Goal: Transaction & Acquisition: Purchase product/service

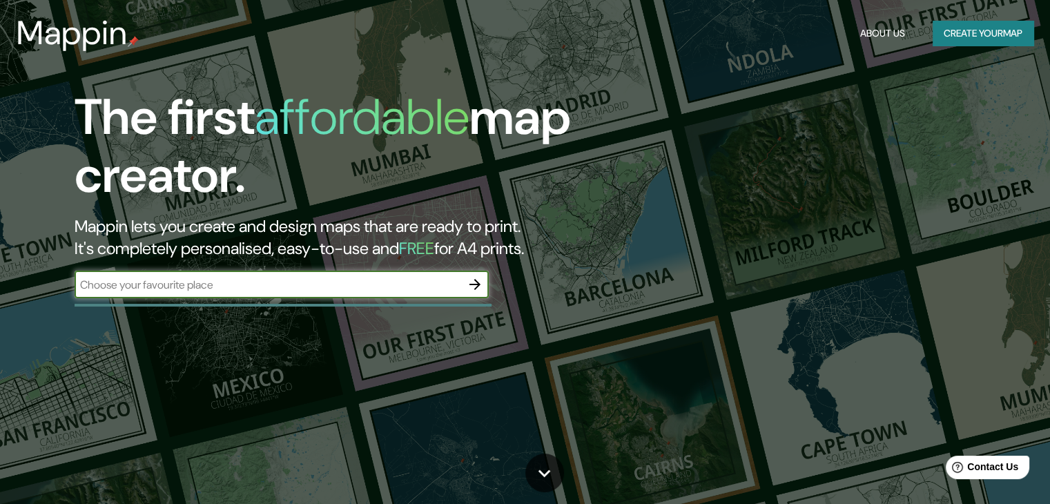
click at [400, 293] on div "​" at bounding box center [282, 285] width 414 height 28
click at [392, 289] on input "text" at bounding box center [268, 285] width 387 height 16
type input "barranquilla"
click at [469, 284] on icon "button" at bounding box center [475, 284] width 17 height 17
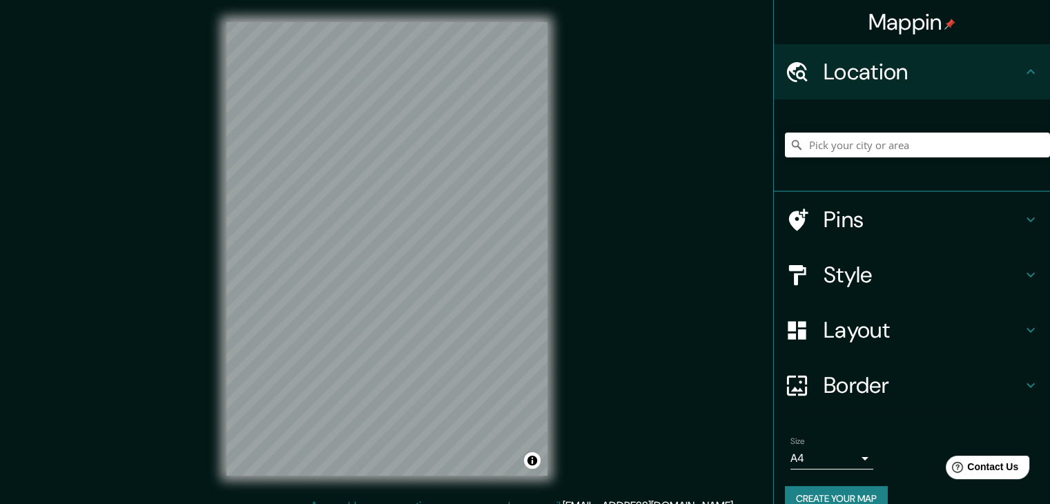
click at [1005, 210] on h4 "Pins" at bounding box center [922, 220] width 199 height 28
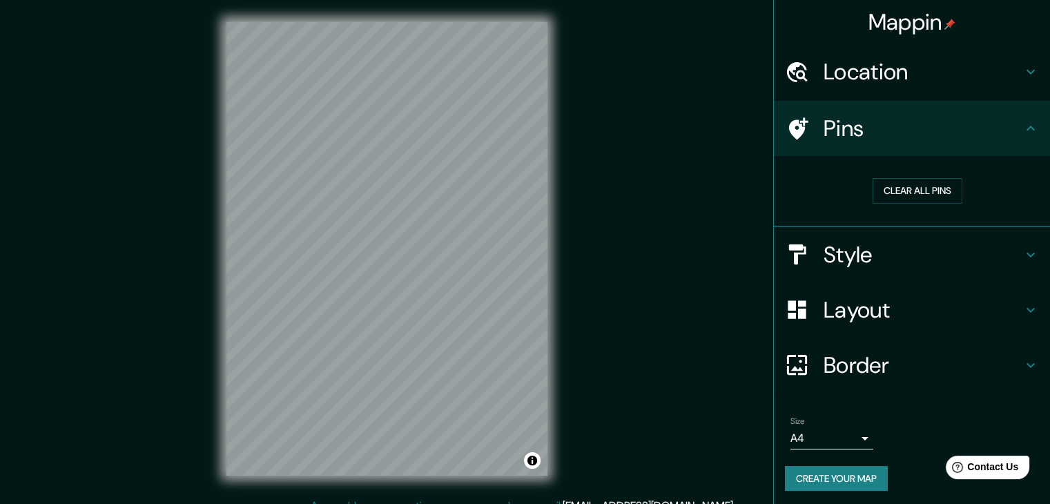
click at [1017, 268] on div "Style" at bounding box center [912, 254] width 276 height 55
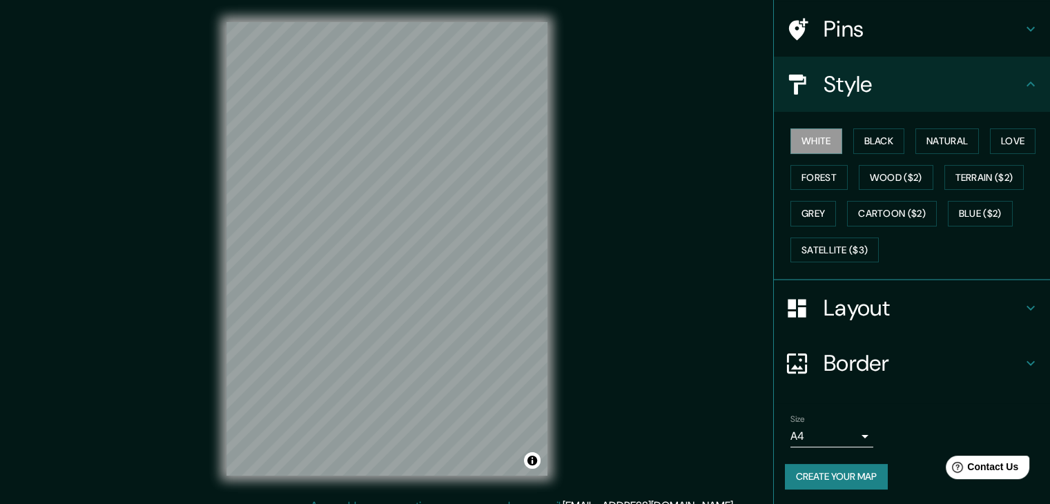
click at [1008, 355] on h4 "Border" at bounding box center [922, 363] width 199 height 28
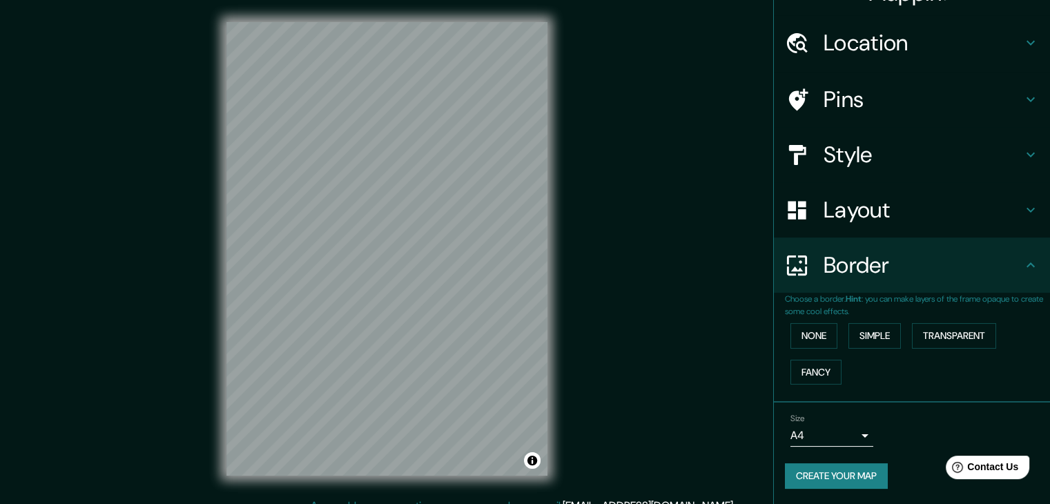
scroll to position [16, 0]
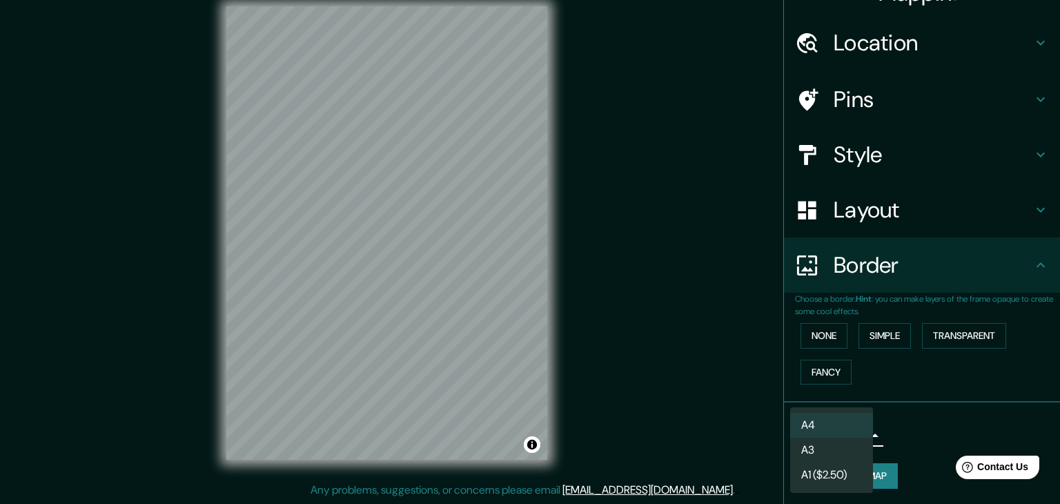
click at [847, 430] on body "Mappin Location Pins Style Layout Border Choose a border. Hint : you can make l…" at bounding box center [530, 236] width 1060 height 504
click at [847, 451] on li "A3" at bounding box center [831, 450] width 83 height 25
click at [846, 435] on body "Mappin Location Pins Style Layout Border Choose a border. Hint : you can make l…" at bounding box center [530, 236] width 1060 height 504
click at [846, 429] on li "A4" at bounding box center [831, 425] width 83 height 25
type input "single"
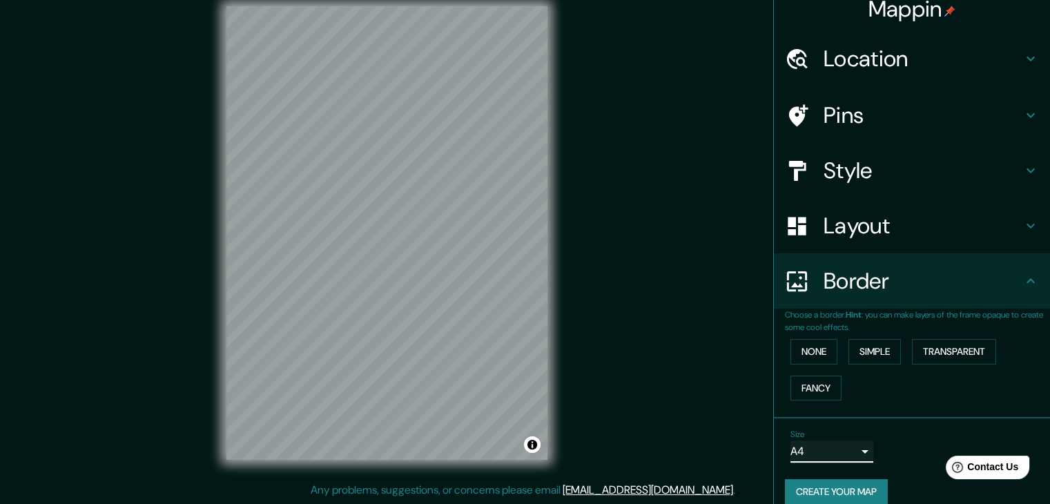
scroll to position [0, 0]
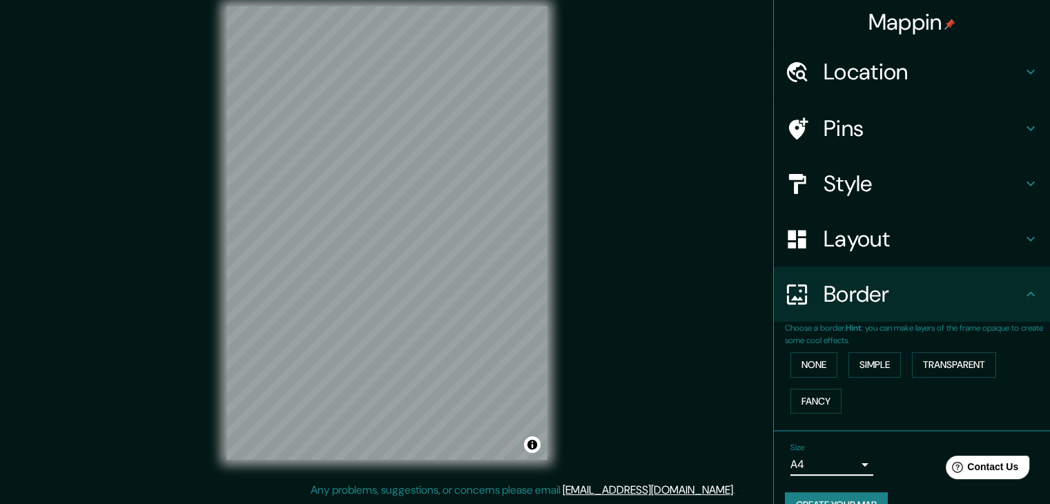
click at [947, 246] on h4 "Layout" at bounding box center [922, 239] width 199 height 28
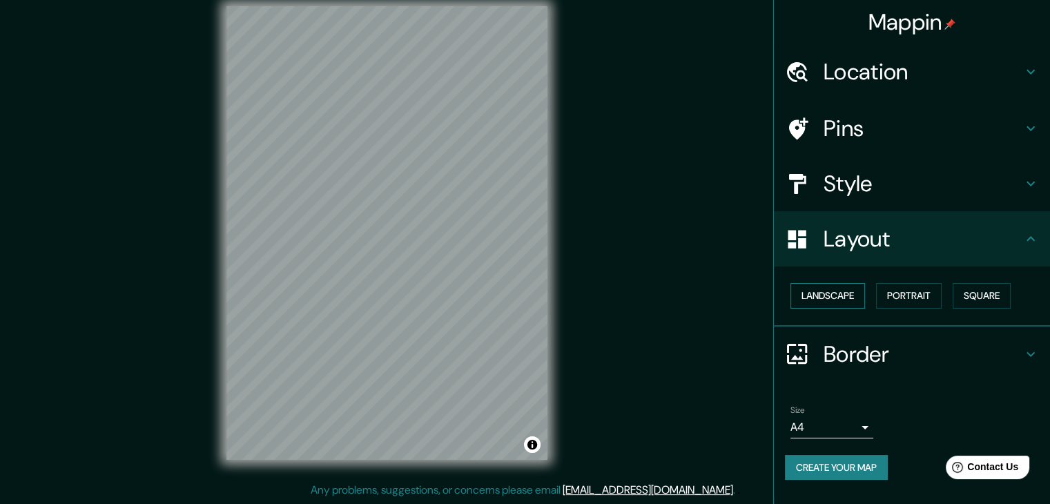
click at [821, 285] on button "Landscape" at bounding box center [827, 296] width 75 height 26
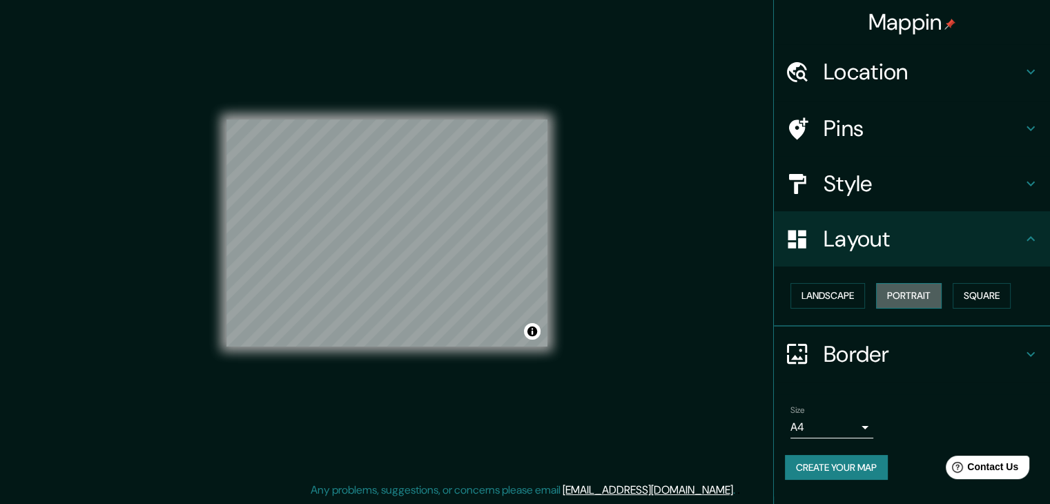
click at [903, 300] on button "Portrait" at bounding box center [909, 296] width 66 height 26
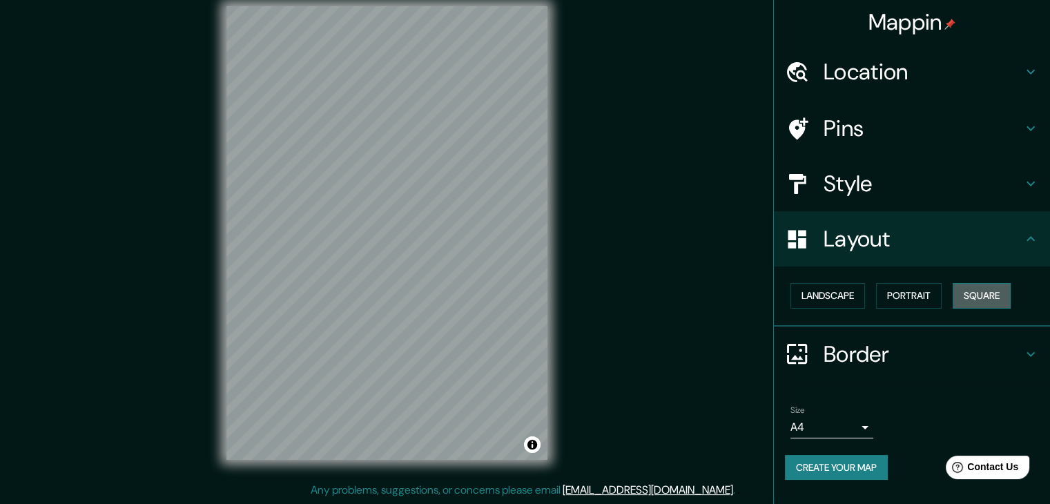
click at [980, 294] on button "Square" at bounding box center [981, 296] width 58 height 26
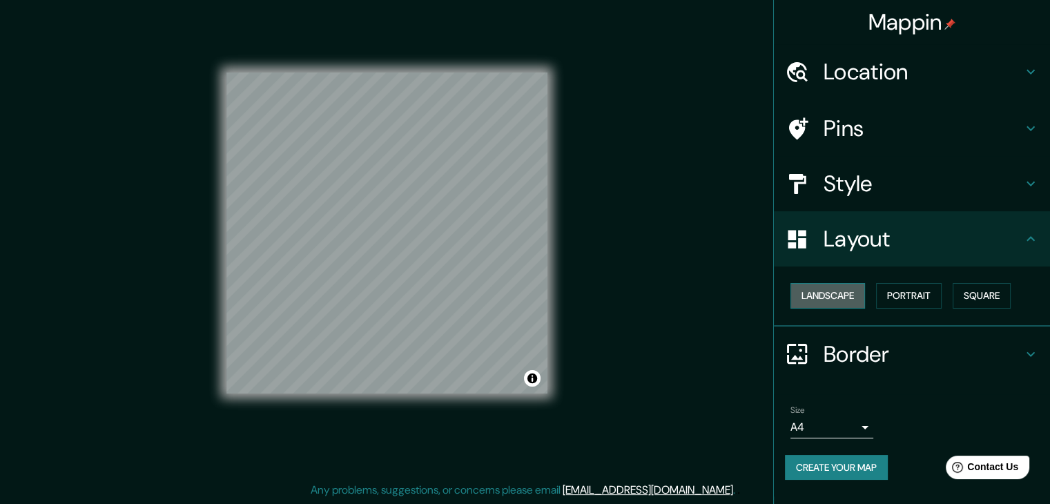
click at [827, 294] on button "Landscape" at bounding box center [827, 296] width 75 height 26
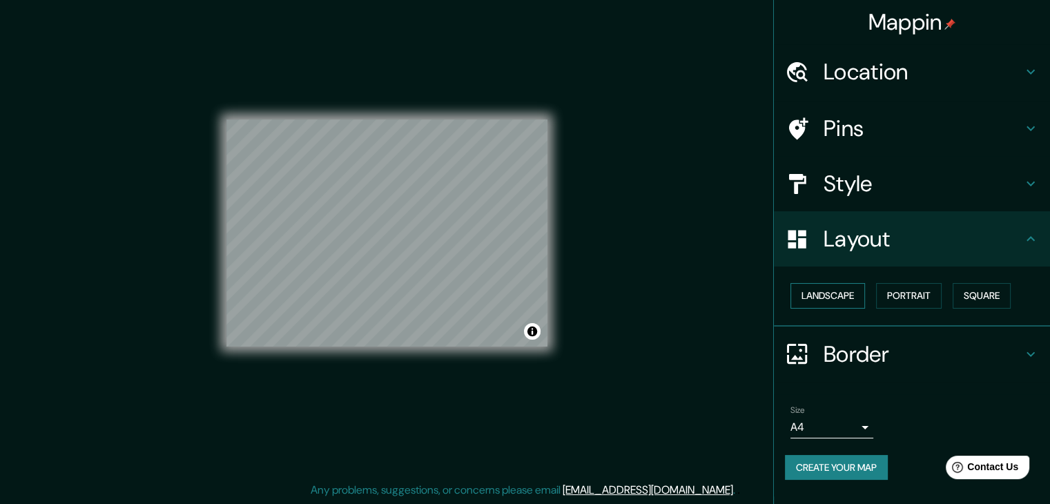
click at [837, 295] on button "Landscape" at bounding box center [827, 296] width 75 height 26
click at [870, 190] on h4 "Style" at bounding box center [922, 184] width 199 height 28
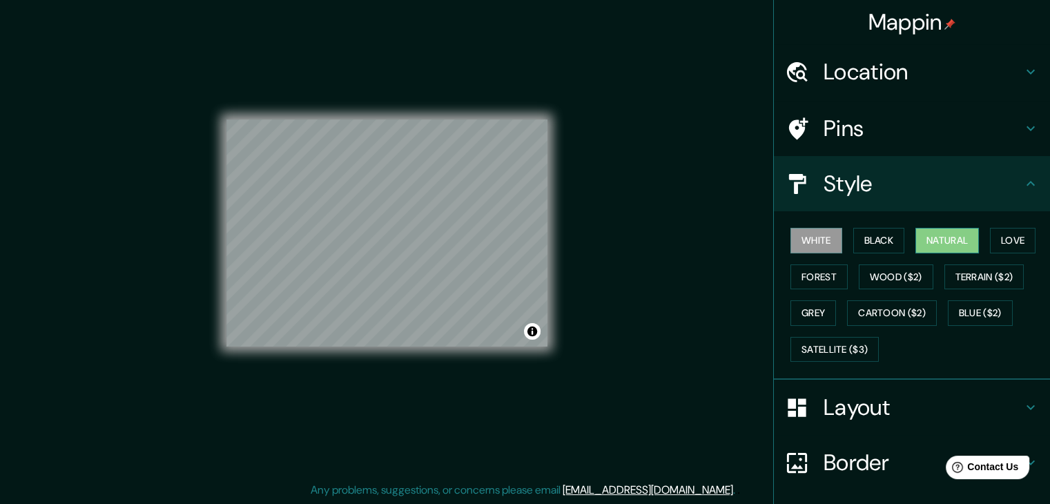
click at [932, 241] on button "Natural" at bounding box center [946, 241] width 63 height 26
click at [1021, 237] on button "Love" at bounding box center [1013, 241] width 46 height 26
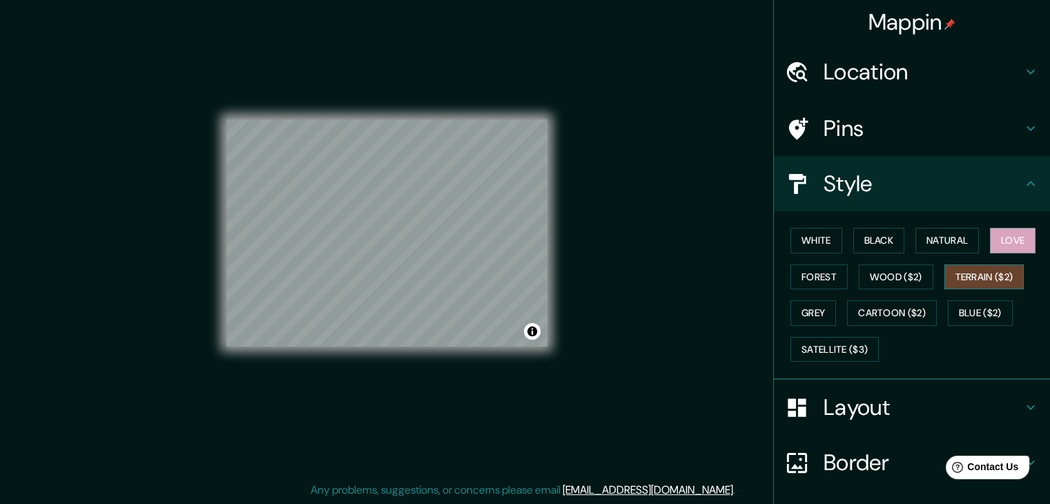
click at [983, 266] on button "Terrain ($2)" at bounding box center [984, 277] width 80 height 26
click at [964, 303] on button "Blue ($2)" at bounding box center [980, 313] width 65 height 26
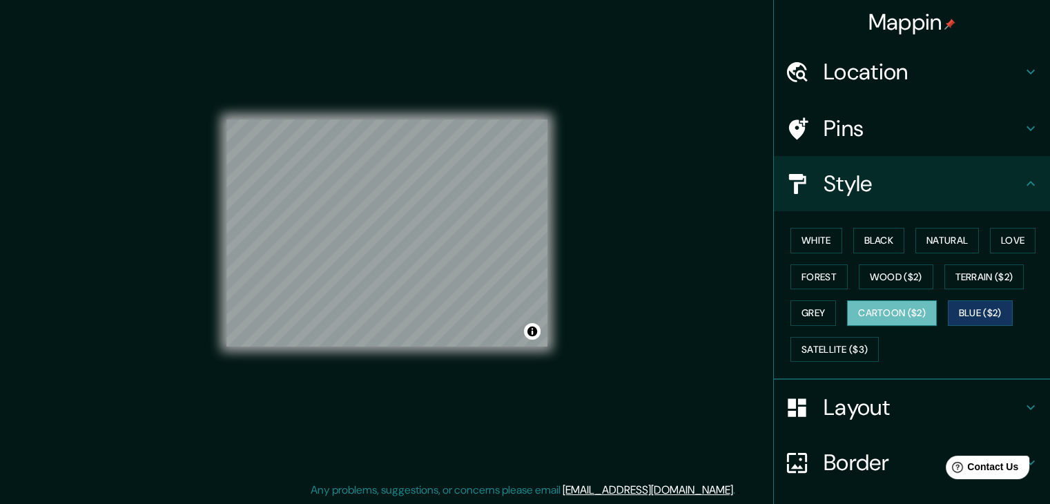
click at [893, 309] on button "Cartoon ($2)" at bounding box center [892, 313] width 90 height 26
click at [859, 344] on button "Satellite ($3)" at bounding box center [834, 350] width 88 height 26
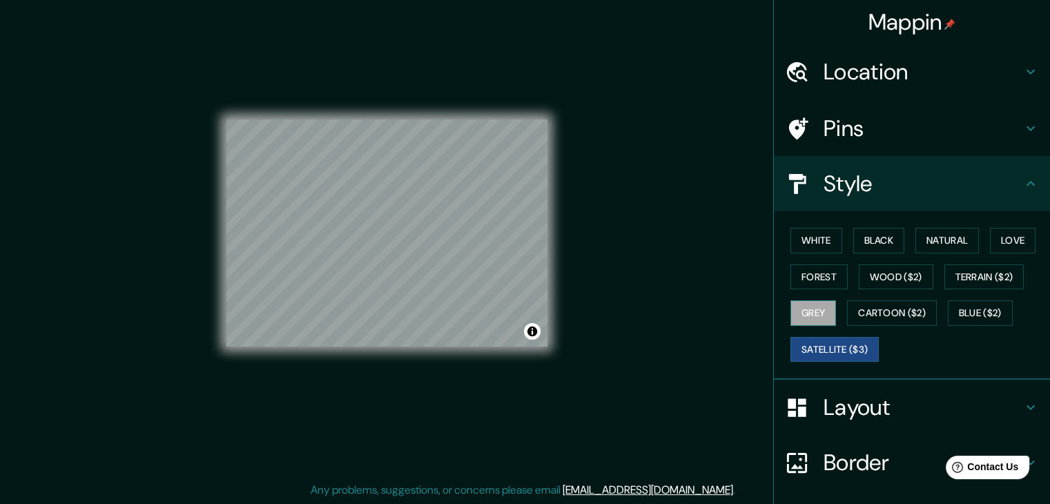
click at [792, 305] on button "Grey" at bounding box center [813, 313] width 46 height 26
click at [792, 268] on button "Forest" at bounding box center [818, 277] width 57 height 26
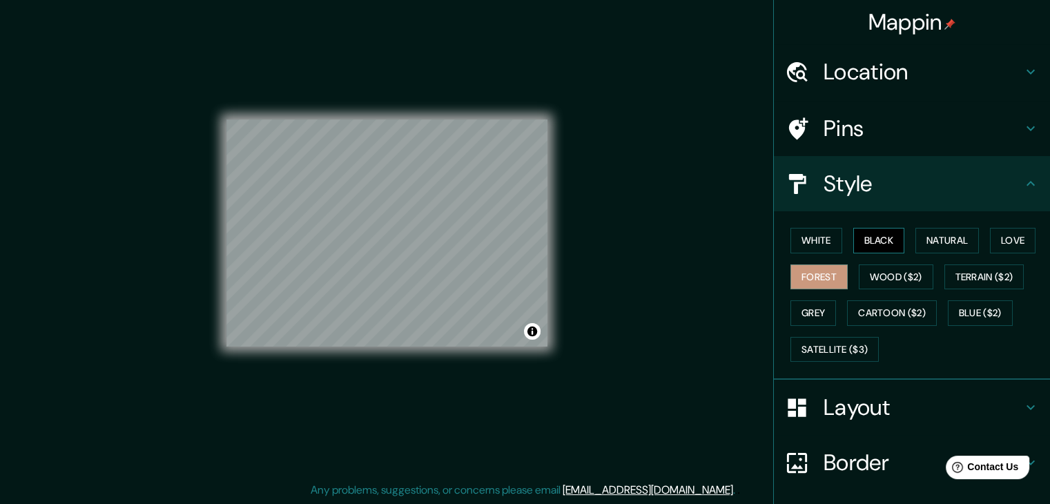
click at [858, 241] on button "Black" at bounding box center [879, 241] width 52 height 26
click at [817, 237] on button "White" at bounding box center [816, 241] width 52 height 26
click at [406, 117] on div "© Mapbox © OpenStreetMap Improve this map" at bounding box center [386, 232] width 321 height 453
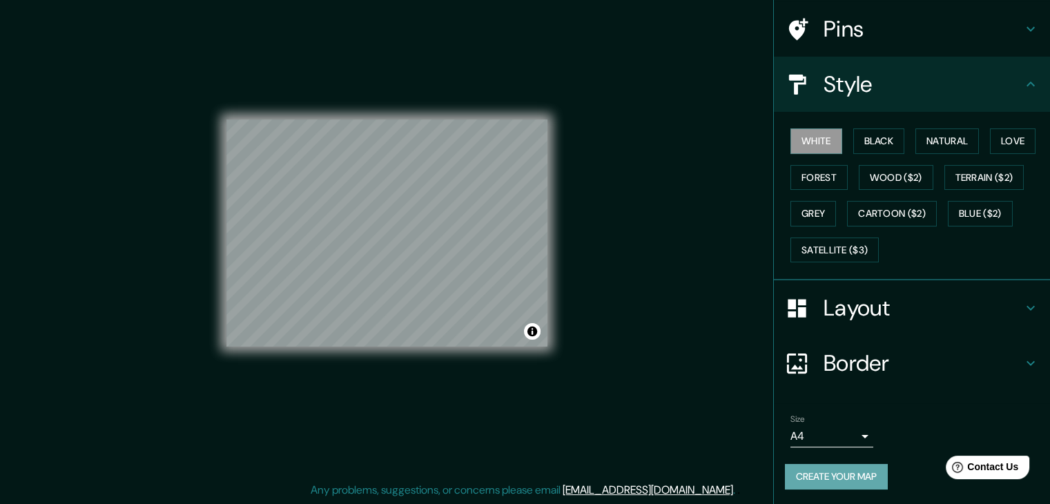
click at [837, 482] on button "Create your map" at bounding box center [836, 477] width 103 height 26
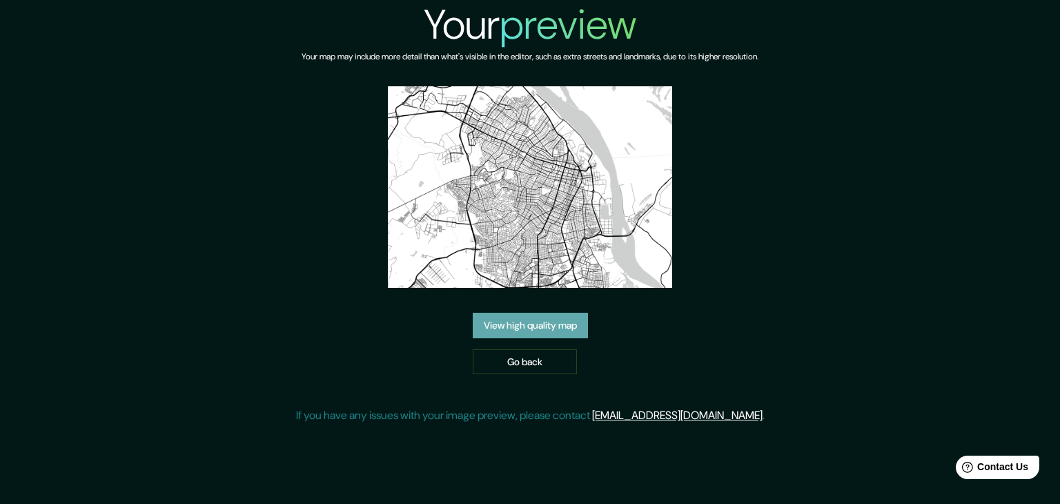
click at [495, 329] on link "View high quality map" at bounding box center [530, 326] width 115 height 26
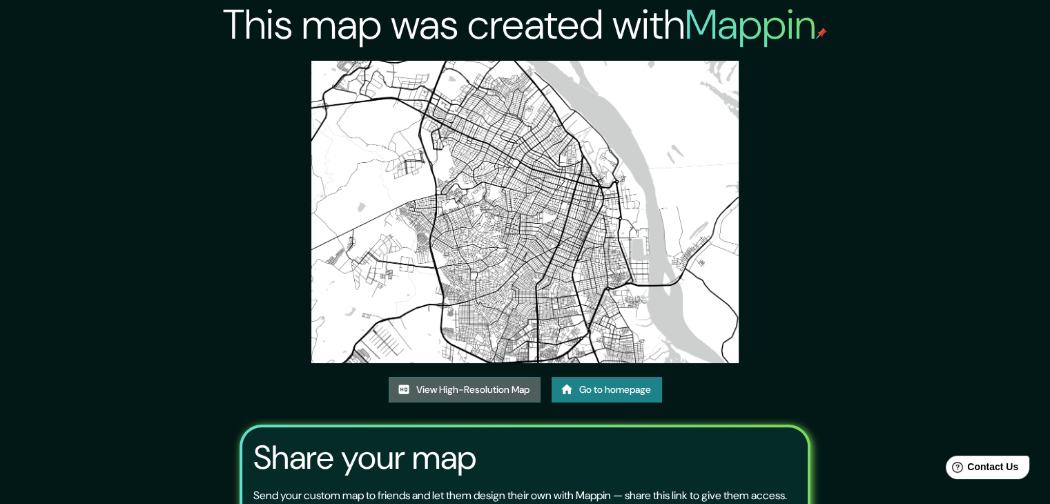
click at [464, 393] on link "View High-Resolution Map" at bounding box center [465, 390] width 152 height 26
